Goal: Use online tool/utility

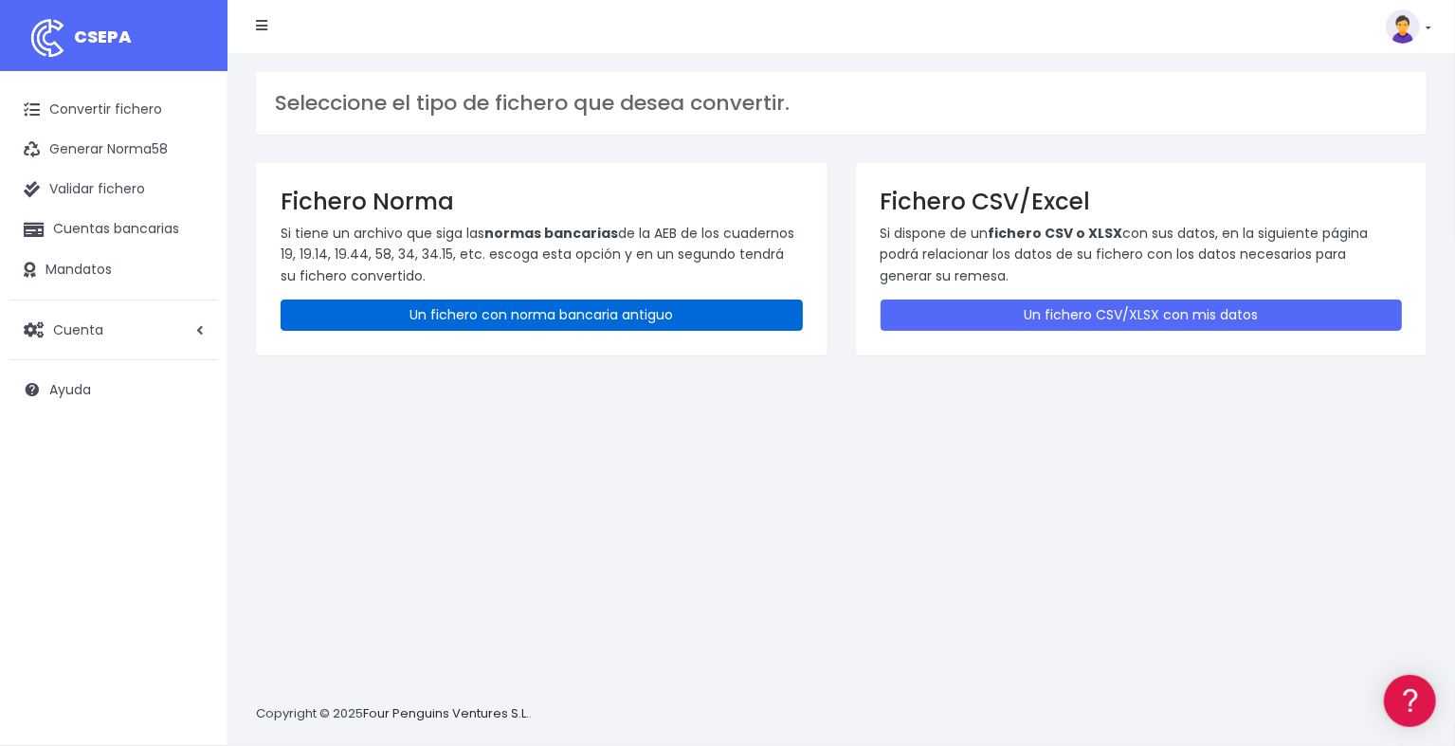
click at [636, 306] on link "Un fichero con norma bancaria antiguo" at bounding box center [542, 315] width 522 height 31
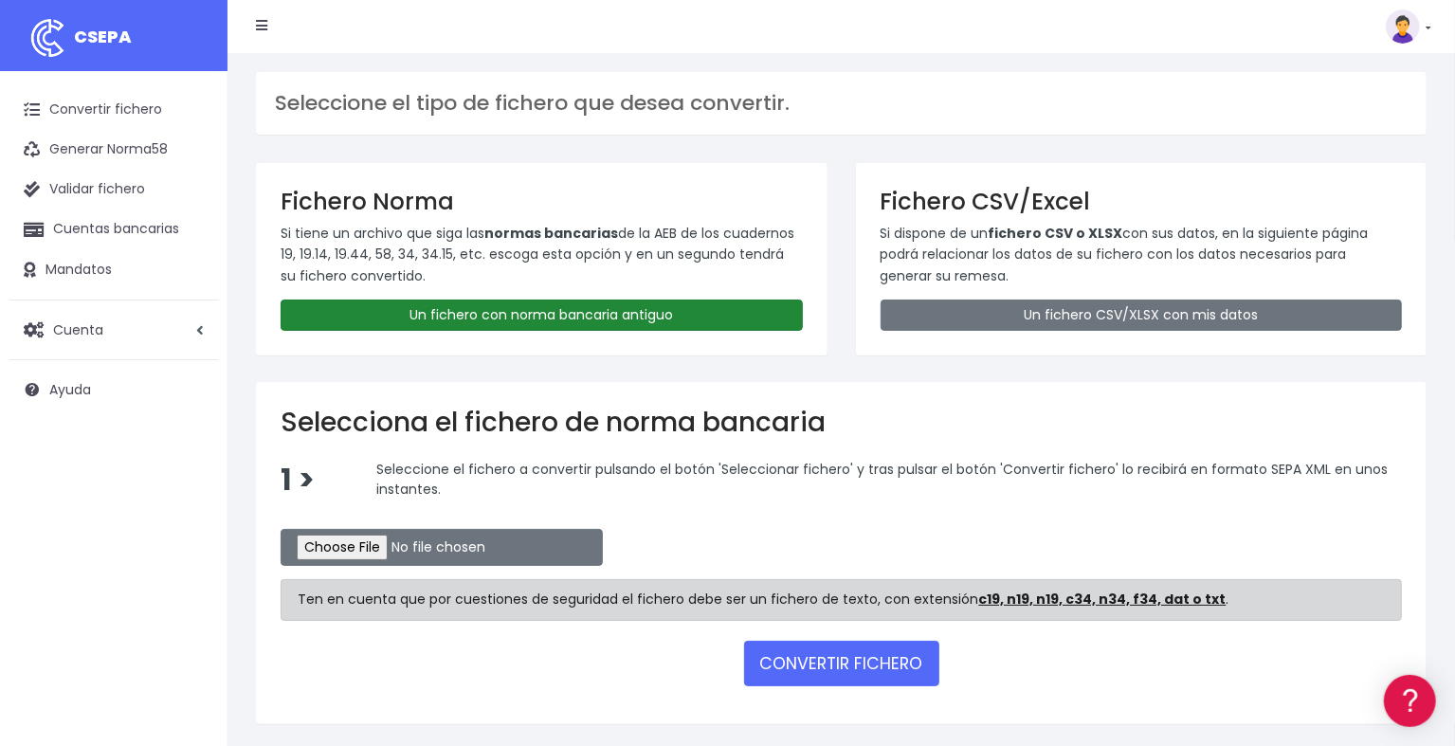
scroll to position [58, 0]
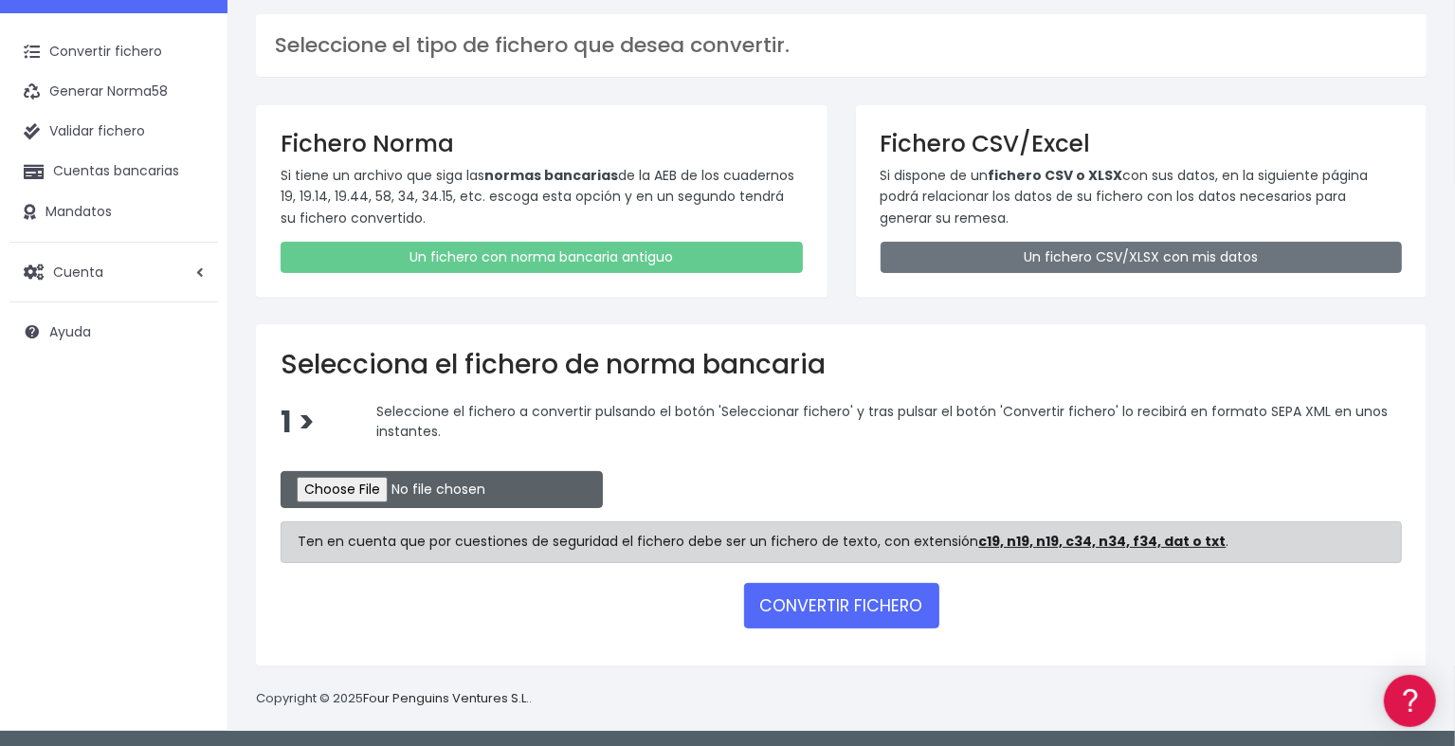
click at [400, 475] on input "file" at bounding box center [442, 489] width 322 height 37
type input "C:\fakepath\1000013.N19"
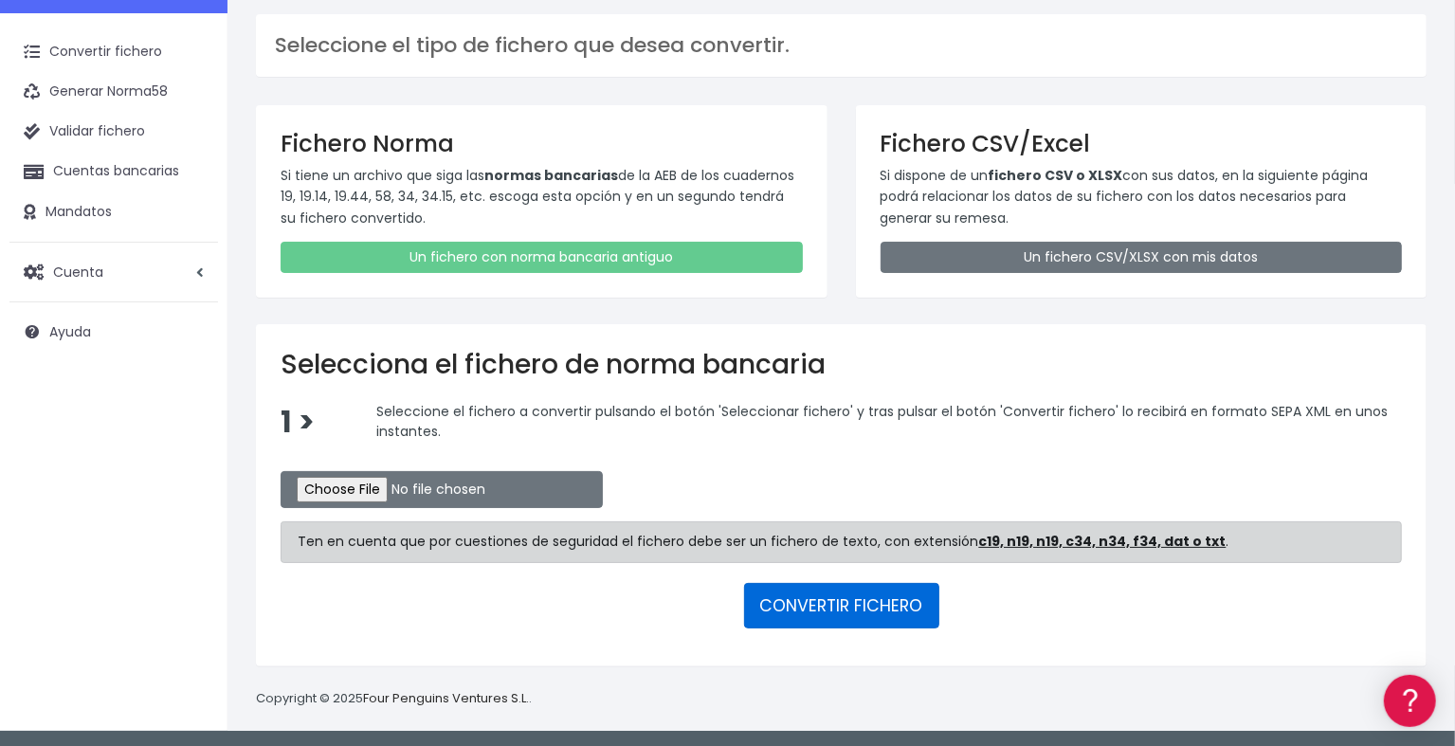
click at [821, 599] on button "CONVERTIR FICHERO" at bounding box center [841, 605] width 195 height 45
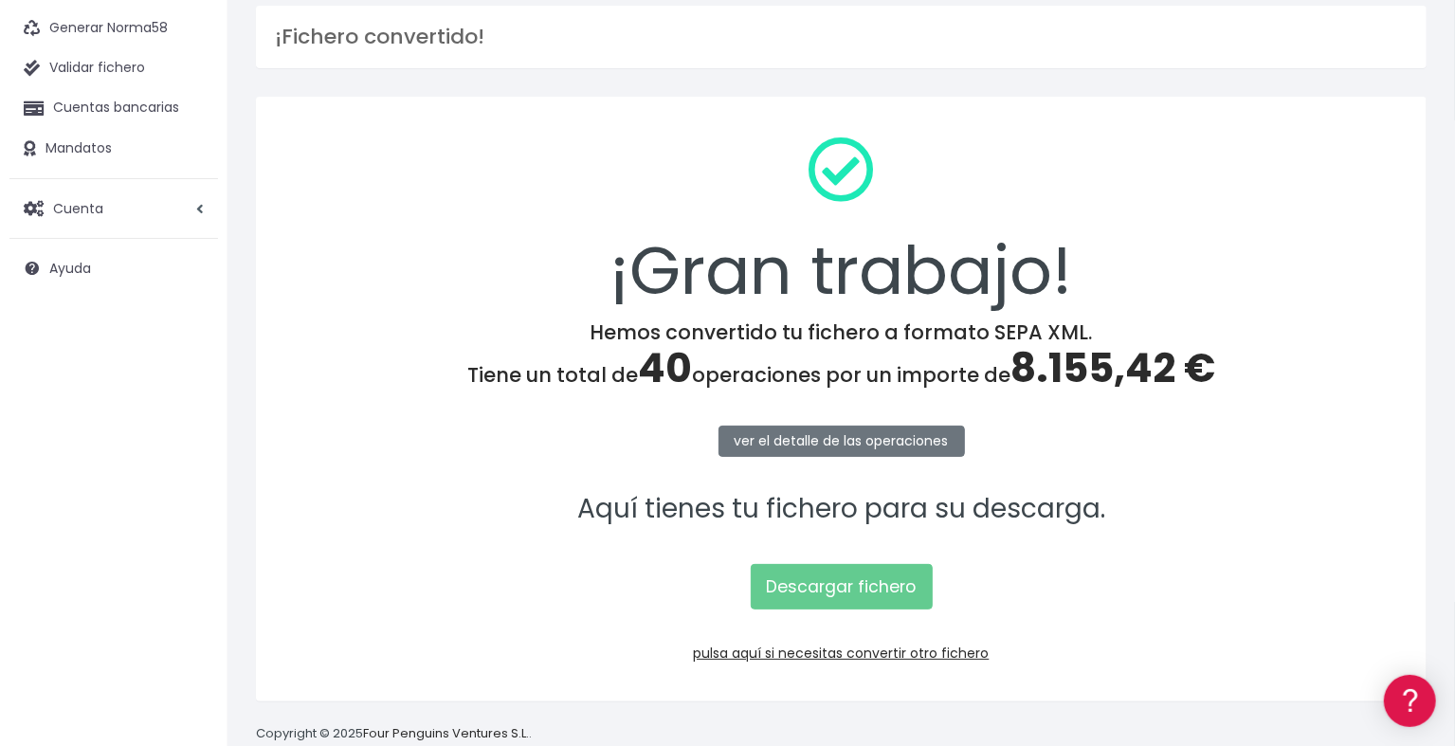
scroll to position [158, 0]
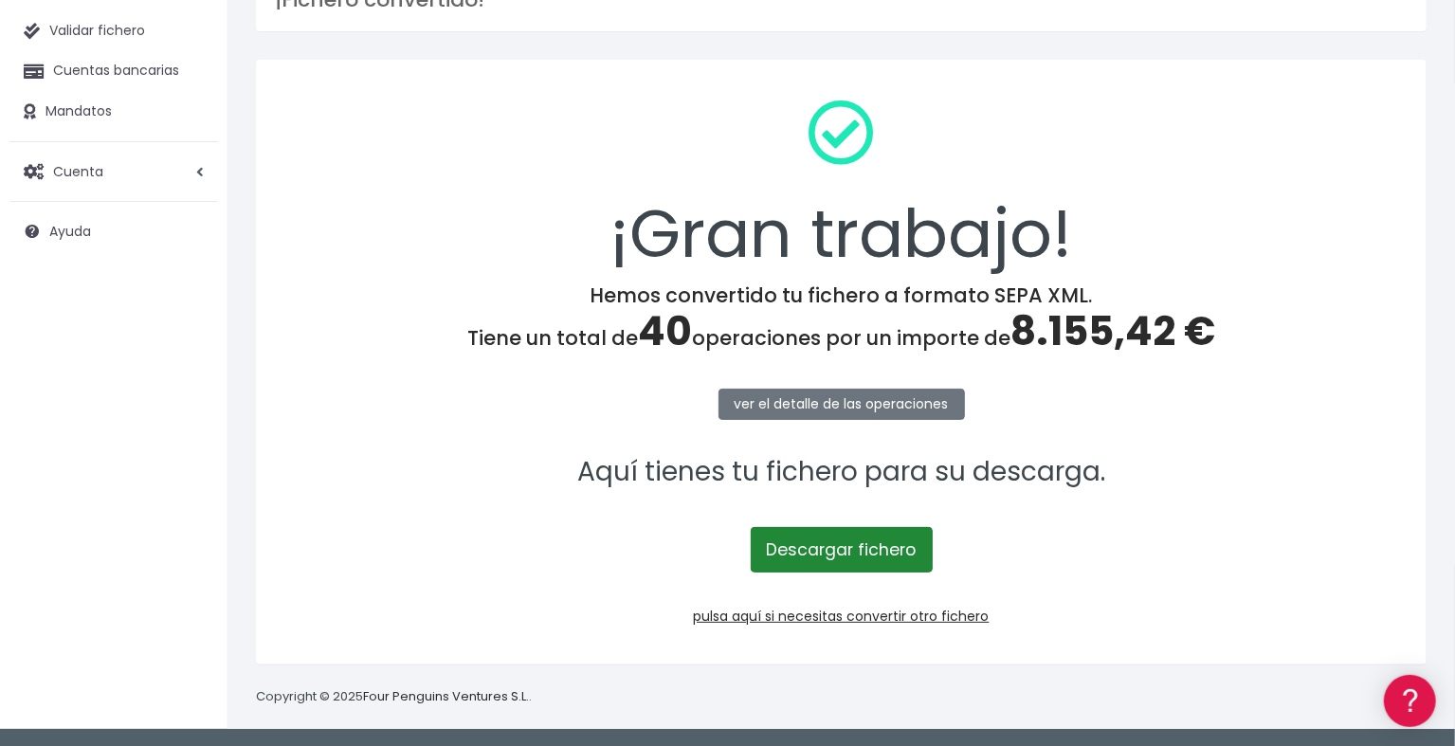
click at [843, 549] on link "Descargar fichero" at bounding box center [842, 549] width 182 height 45
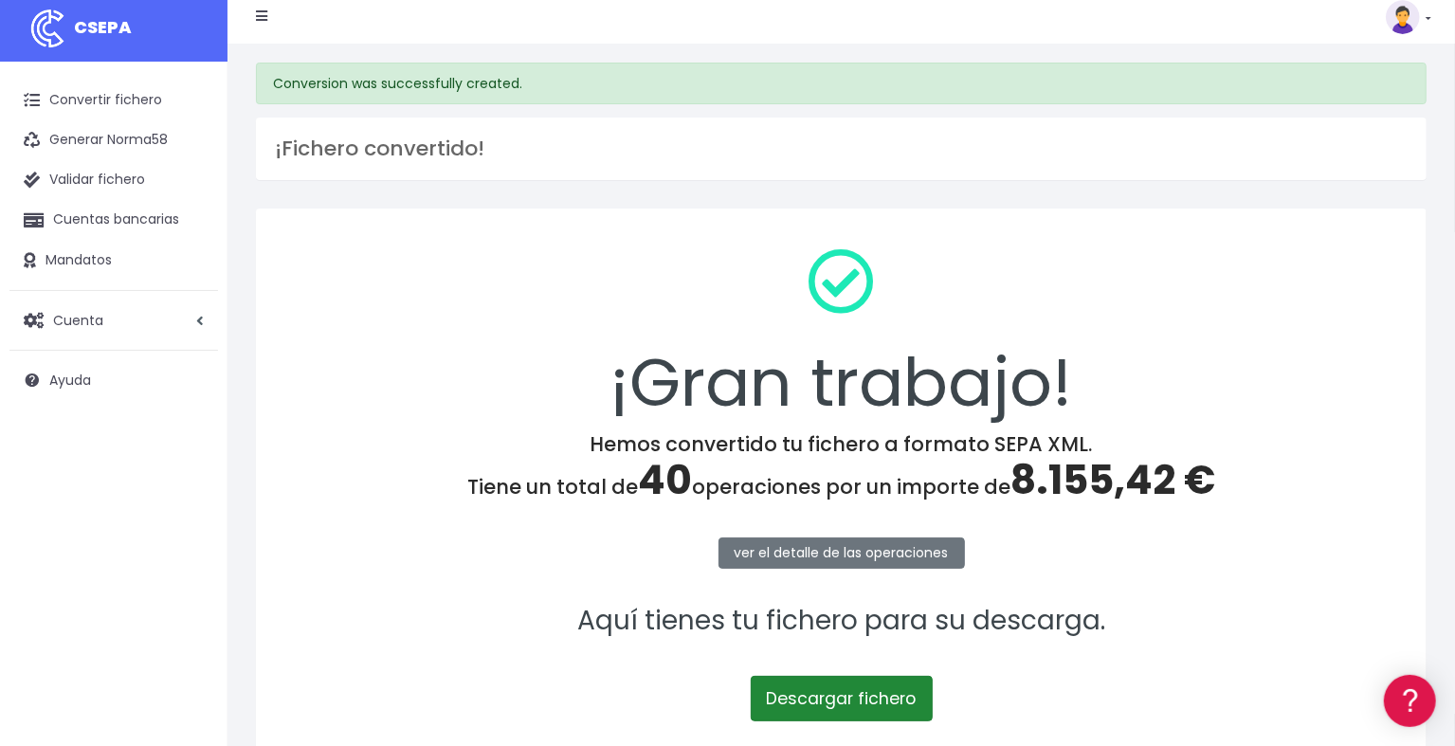
scroll to position [0, 0]
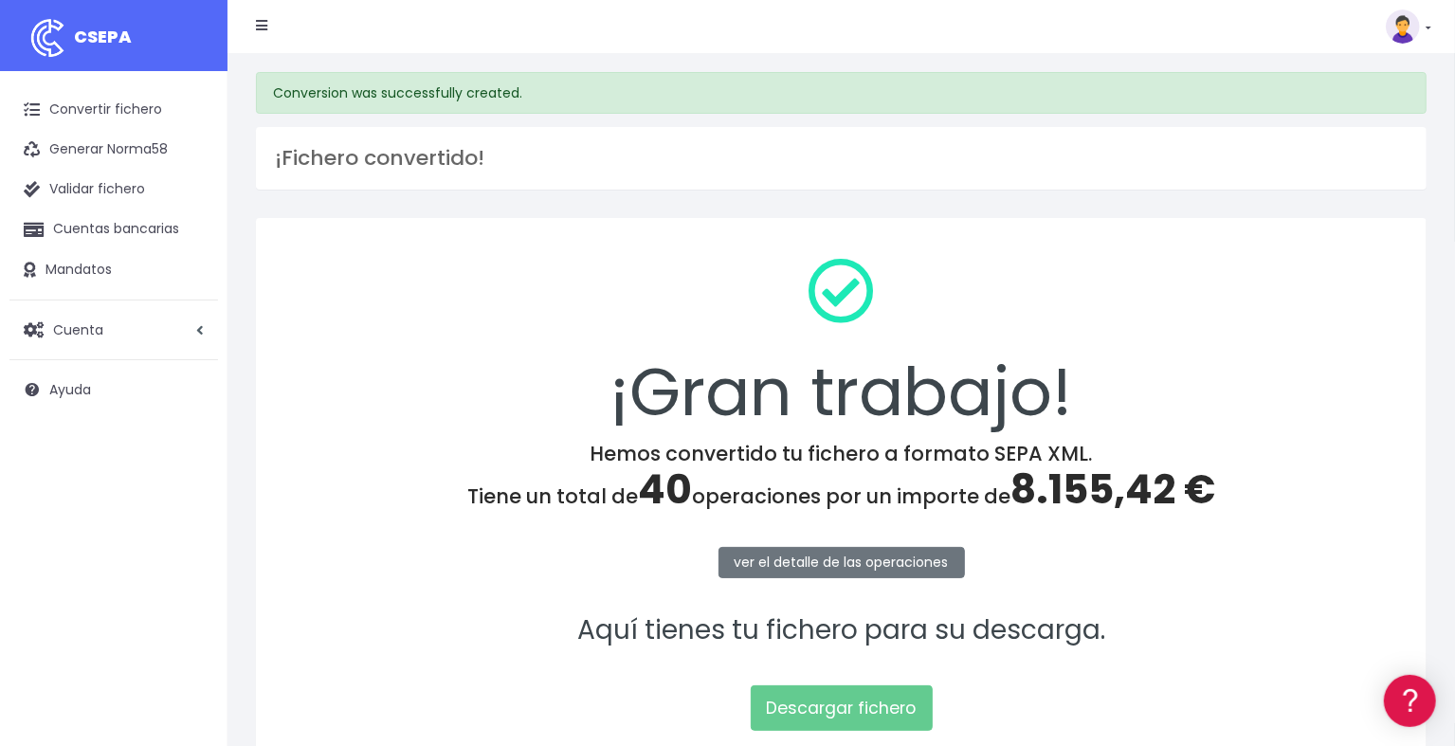
click at [1427, 37] on link at bounding box center [1408, 26] width 45 height 34
click at [1368, 256] on link "Salir" at bounding box center [1364, 262] width 131 height 35
